Goal: Task Accomplishment & Management: Complete application form

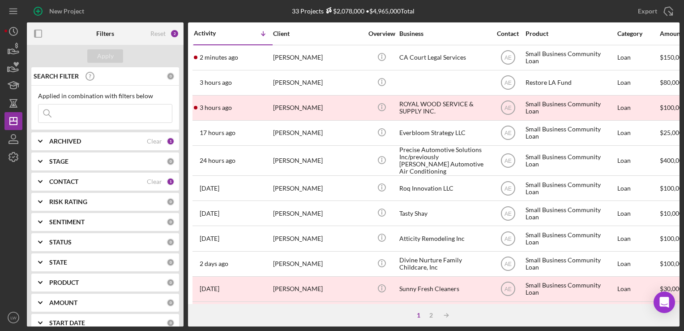
click at [72, 184] on b "CONTACT" at bounding box center [63, 181] width 29 height 7
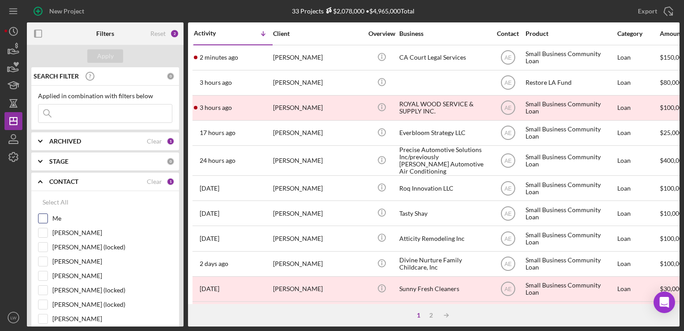
click at [47, 217] on input "Me" at bounding box center [43, 218] width 9 height 9
checkbox input "true"
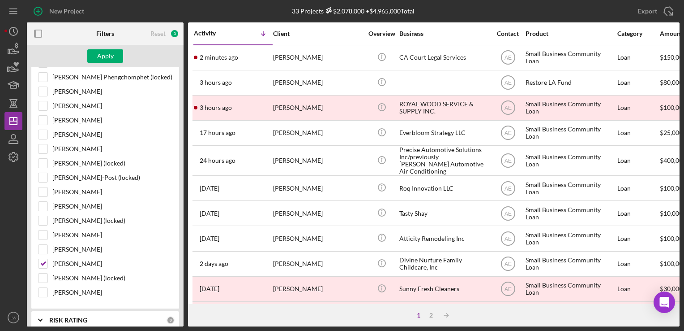
scroll to position [427, 0]
click at [43, 259] on input "Alberto Enriquez" at bounding box center [43, 263] width 9 height 9
checkbox input "false"
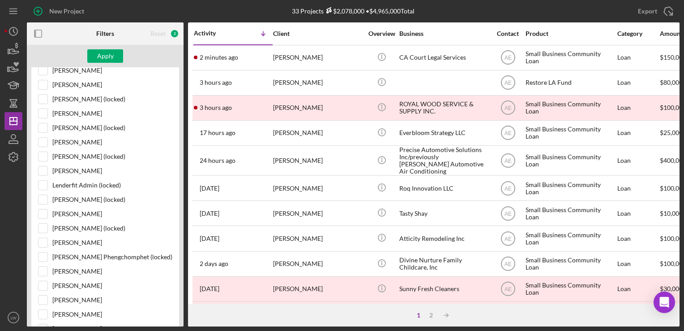
scroll to position [69, 0]
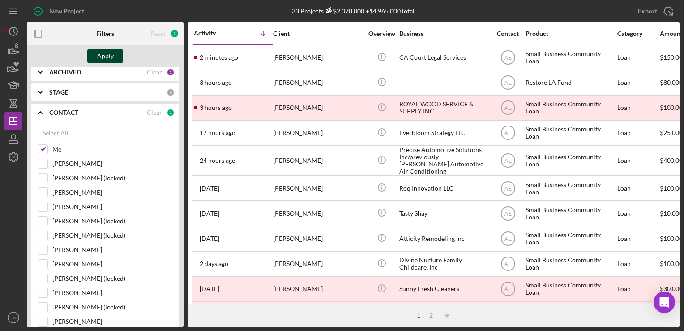
click at [101, 54] on div "Apply" at bounding box center [105, 55] width 17 height 13
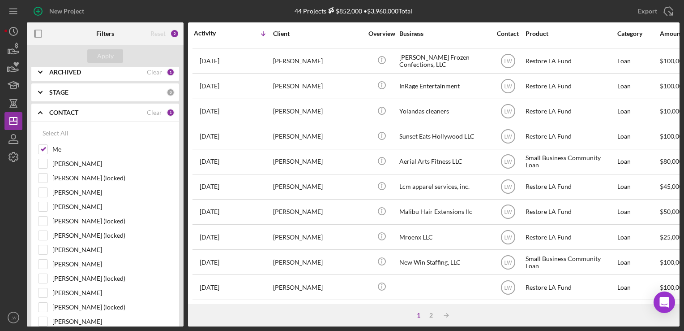
scroll to position [224, 0]
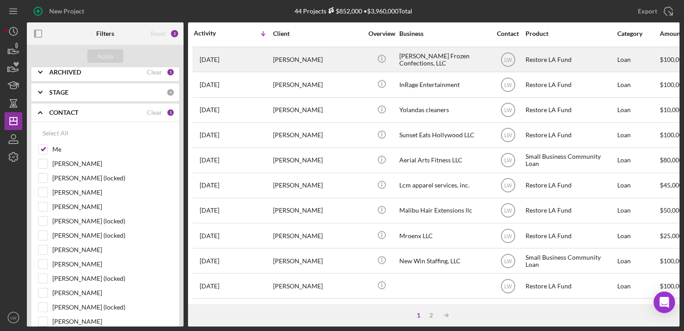
click at [433, 66] on div "Dibblee Frozen Confections, LLC" at bounding box center [445, 59] width 90 height 24
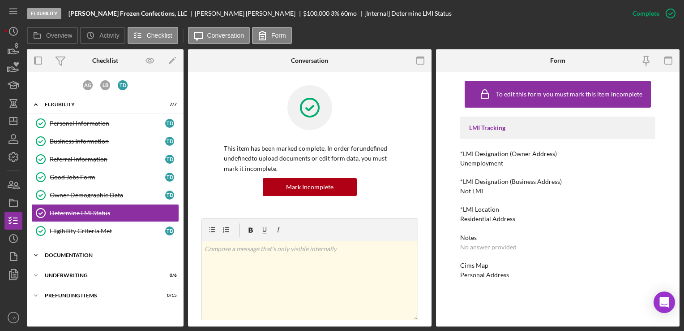
click at [82, 250] on div "Icon/Expander Documentation 11 / 20" at bounding box center [105, 255] width 157 height 18
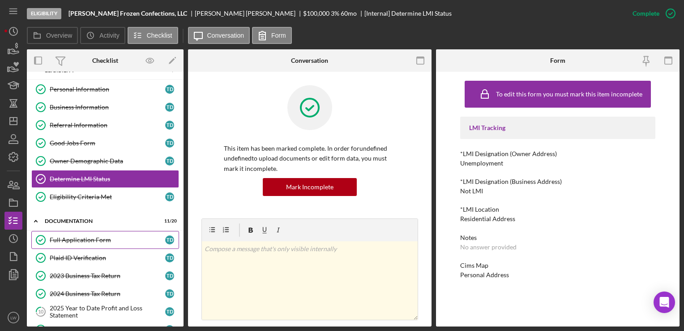
scroll to position [134, 0]
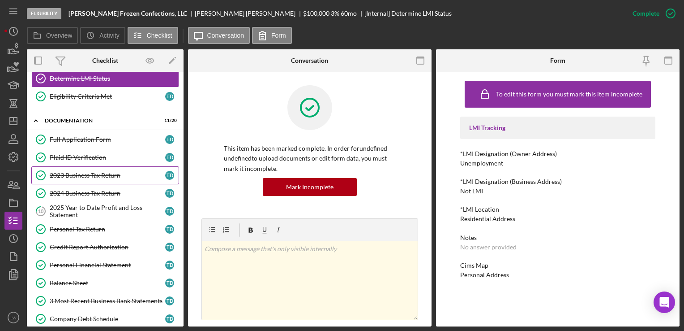
click at [86, 173] on div "2023 Business Tax Return" at bounding box center [108, 175] width 116 height 7
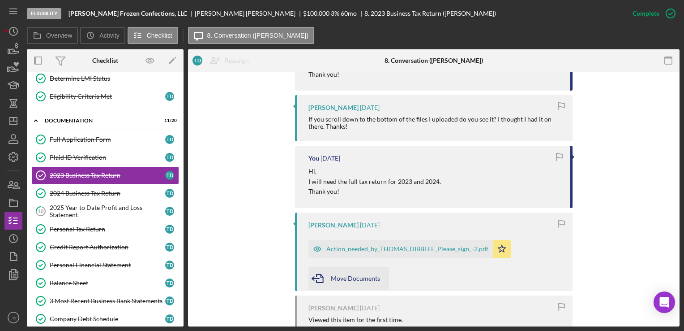
scroll to position [934, 0]
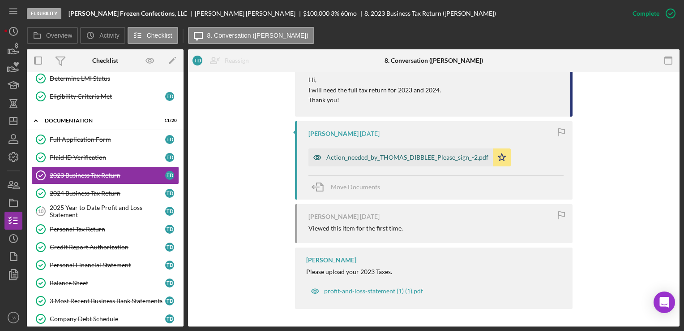
click at [344, 158] on div "Action_needed_by_THOMAS_DIBBLEE_Please_sign_-2.pdf" at bounding box center [408, 157] width 162 height 7
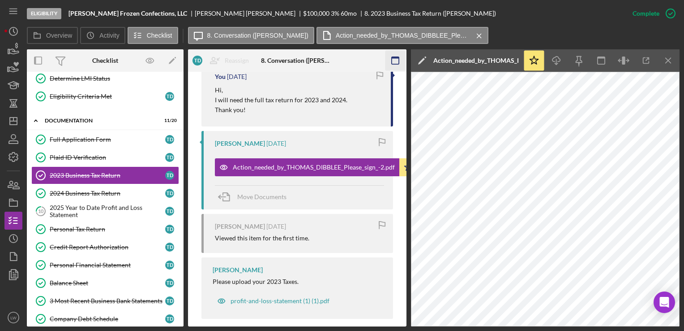
click at [670, 56] on icon "Icon/Menu Close" at bounding box center [669, 61] width 20 height 20
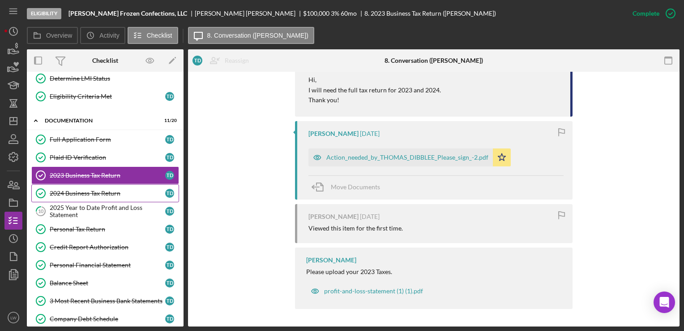
click at [83, 196] on link "2024 Business Tax Return 2024 Business Tax Return T D" at bounding box center [105, 193] width 148 height 18
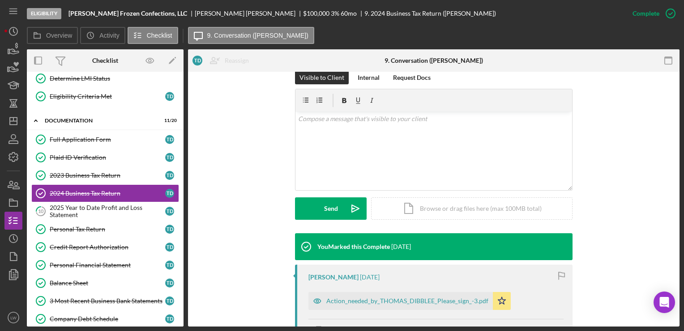
scroll to position [281, 0]
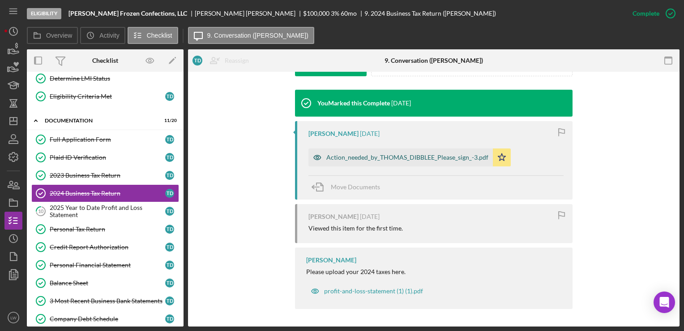
click at [372, 161] on div "Action_needed_by_THOMAS_DIBBLEE_Please_sign_-3.pdf" at bounding box center [401, 157] width 185 height 18
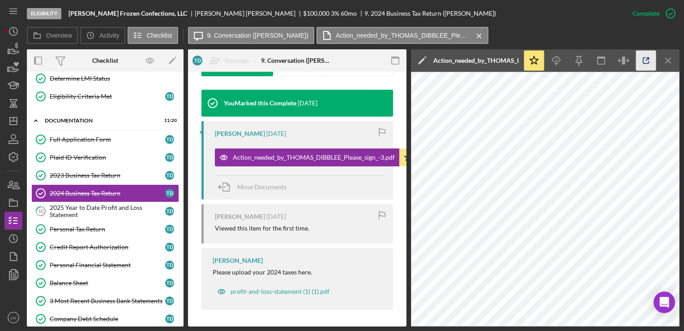
click at [640, 61] on icon "button" at bounding box center [646, 61] width 20 height 20
click at [109, 205] on div "2025 Year to Date Profit and Loss Statement" at bounding box center [108, 211] width 116 height 14
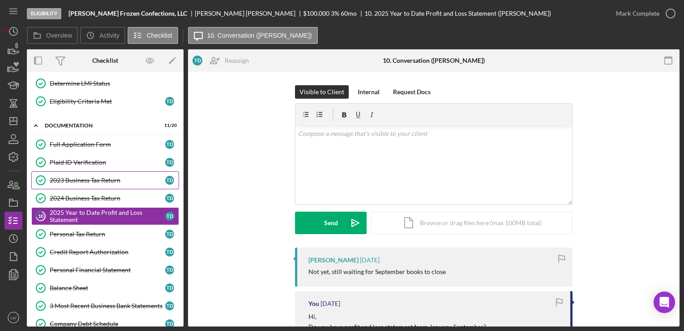
scroll to position [116, 0]
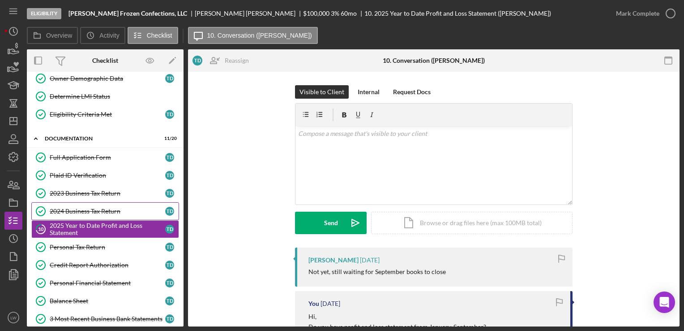
click at [75, 204] on link "2024 Business Tax Return 2024 Business Tax Return T D" at bounding box center [105, 211] width 148 height 18
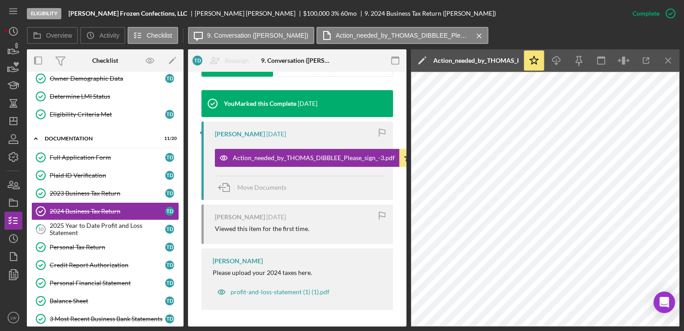
scroll to position [291, 0]
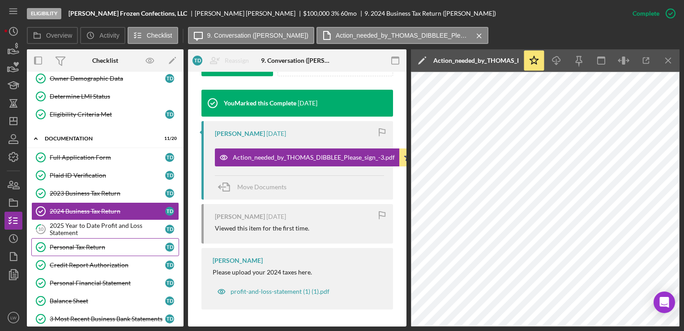
click at [120, 245] on div "Personal Tax Return" at bounding box center [108, 246] width 116 height 7
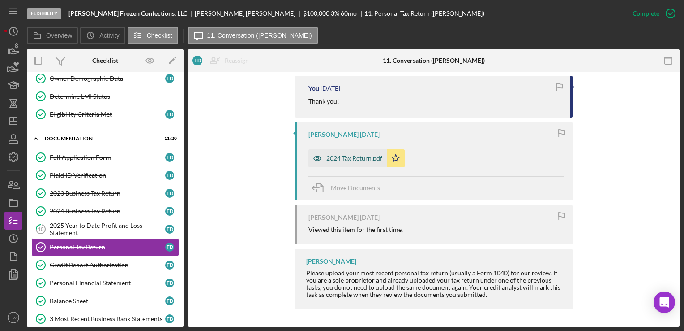
click at [349, 155] on div "2024 Tax Return.pdf" at bounding box center [355, 158] width 56 height 7
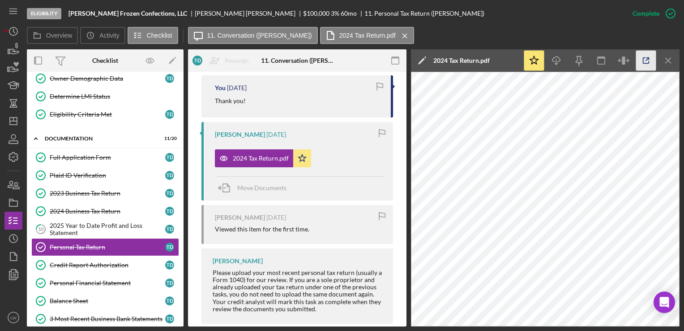
click at [651, 62] on icon "button" at bounding box center [646, 61] width 20 height 20
click at [116, 224] on div "2025 Year to Date Profit and Loss Statement" at bounding box center [108, 229] width 116 height 14
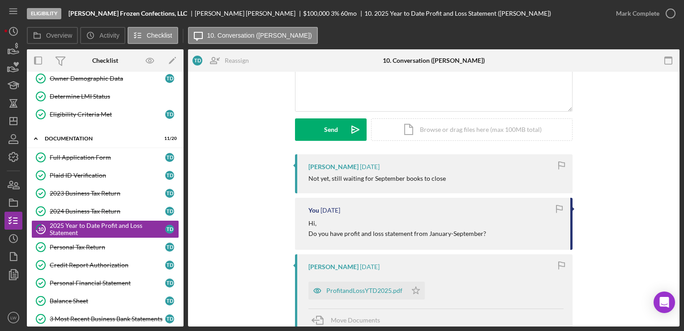
scroll to position [136, 0]
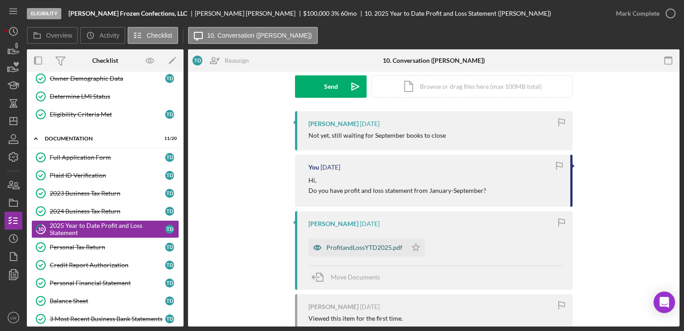
click at [361, 248] on div "ProfitandLossYTD2025.pdf" at bounding box center [365, 247] width 76 height 7
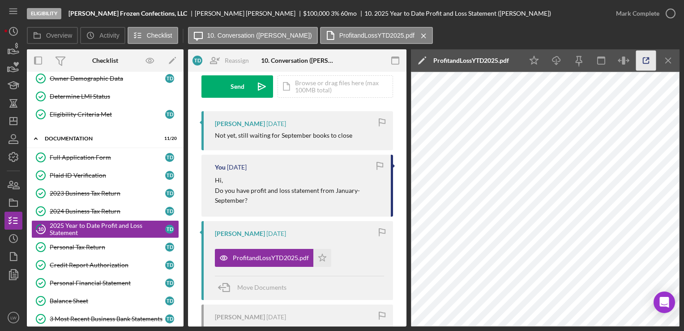
click at [654, 64] on icon "button" at bounding box center [646, 61] width 20 height 20
click at [674, 60] on icon "Icon/Menu Close" at bounding box center [669, 61] width 20 height 20
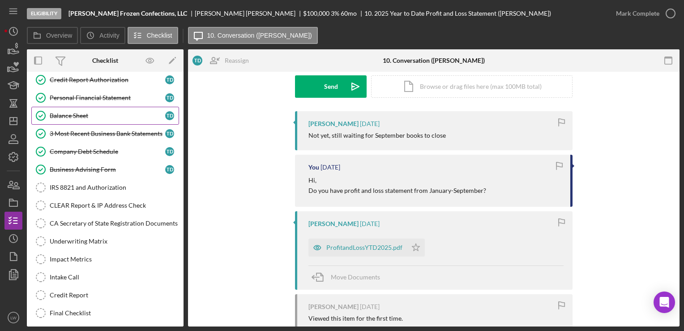
scroll to position [340, 0]
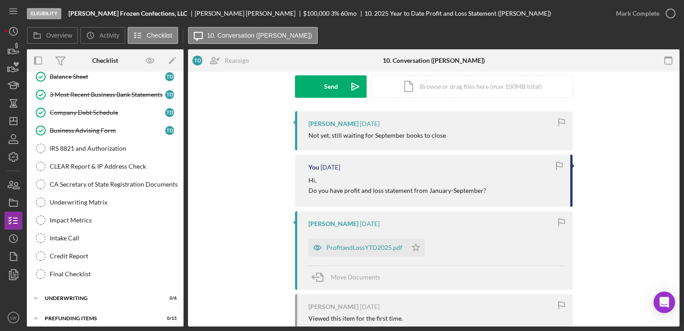
drag, startPoint x: 118, startPoint y: 265, endPoint x: 215, endPoint y: 290, distance: 99.8
click at [215, 290] on div "Thomas Dibblee 5 days ago Not yet, still waiting for September books to close Y…" at bounding box center [434, 257] width 465 height 292
click at [96, 92] on div "3 Most Recent Business Bank Statements" at bounding box center [108, 94] width 116 height 7
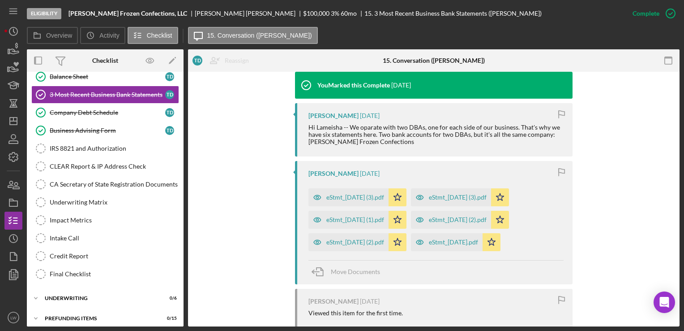
scroll to position [314, 0]
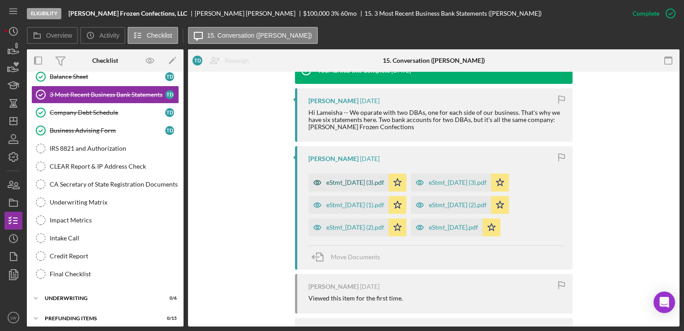
click at [364, 180] on div "eStmt_2025-07-31 (3).pdf" at bounding box center [356, 182] width 58 height 7
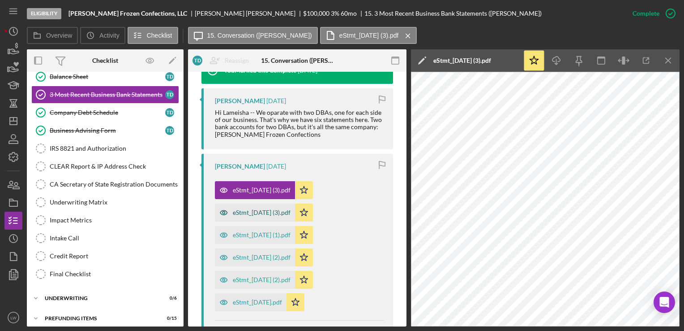
click at [267, 215] on div "eStmt_2025-08-29 (3).pdf" at bounding box center [262, 212] width 58 height 7
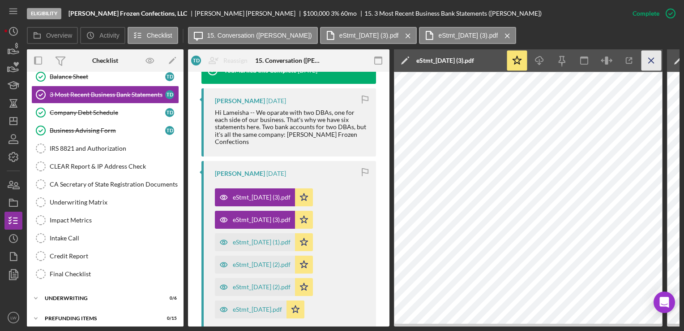
click at [656, 59] on icon "Icon/Menu Close" at bounding box center [652, 61] width 20 height 20
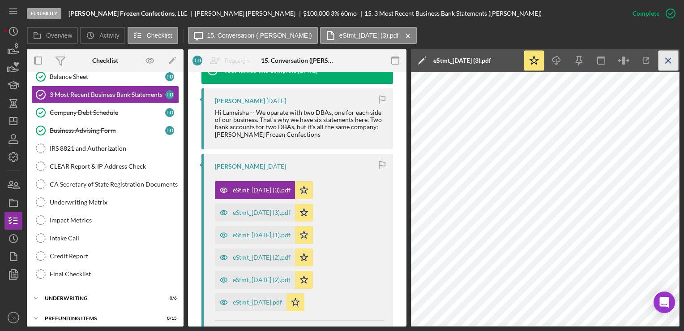
click at [666, 59] on icon "Icon/Menu Close" at bounding box center [669, 61] width 20 height 20
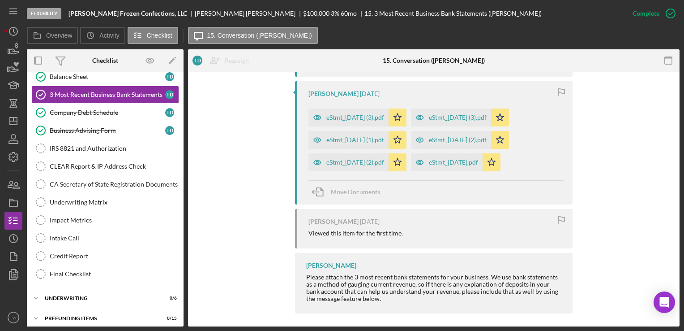
scroll to position [383, 0]
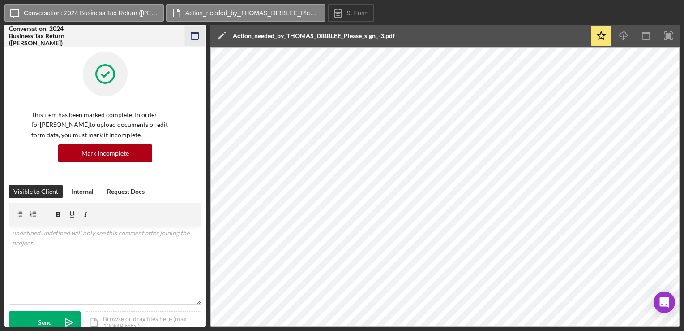
click at [202, 33] on icon "button" at bounding box center [195, 36] width 20 height 20
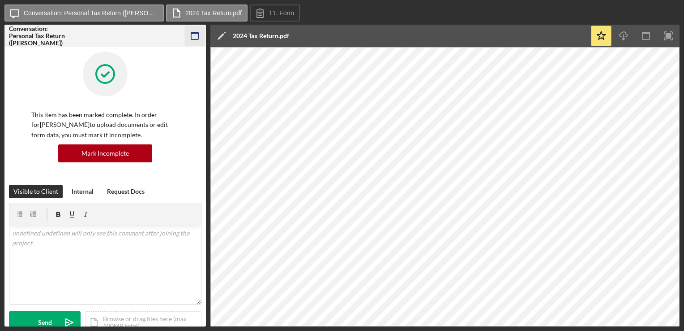
click at [199, 30] on icon "button" at bounding box center [195, 36] width 20 height 20
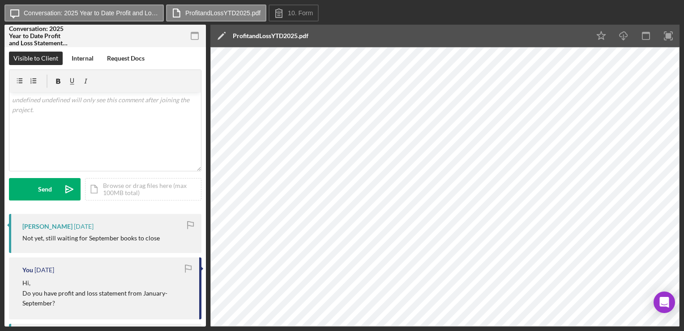
click at [195, 35] on icon "button" at bounding box center [195, 36] width 20 height 20
